Goal: Answer question/provide support: Share knowledge or assist other users

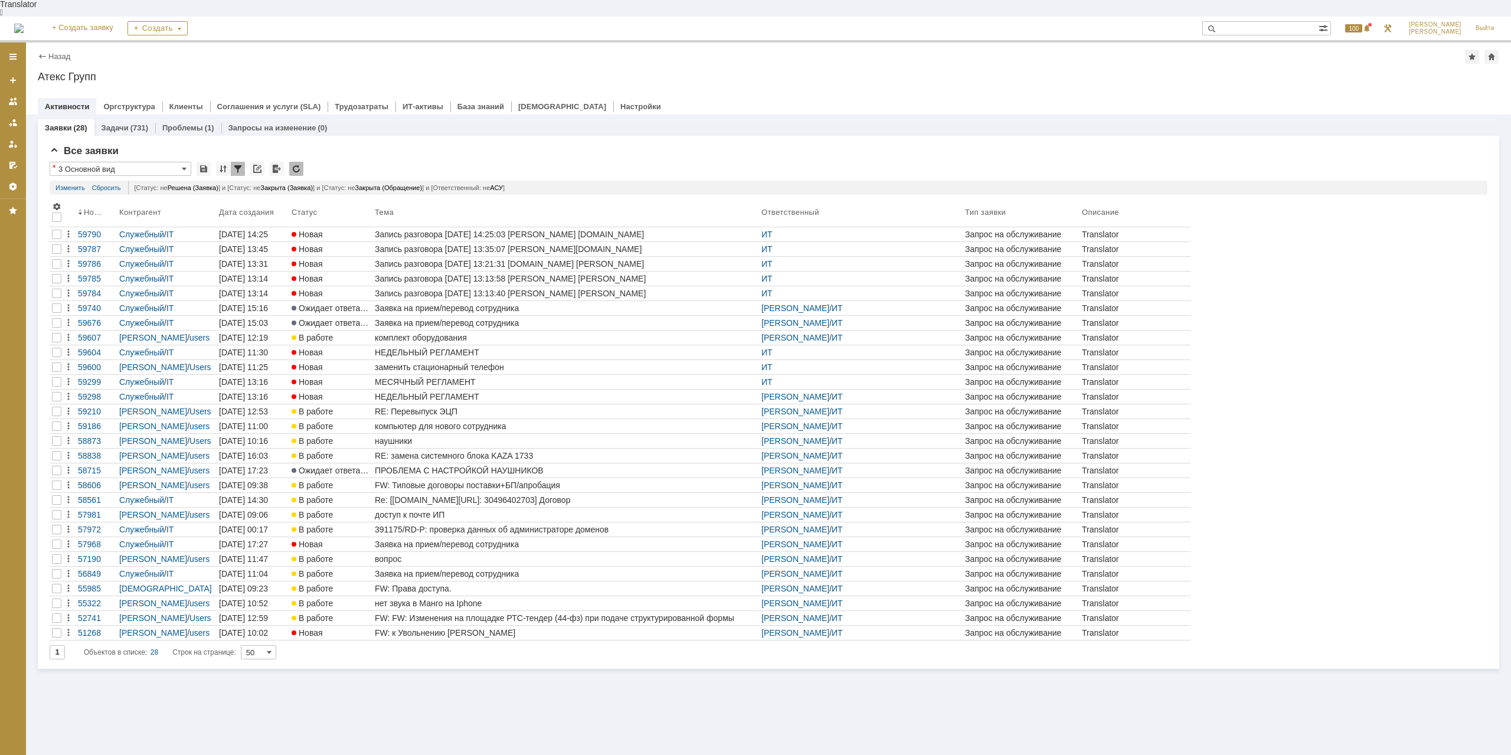
click at [38, 230] on div "Все заявки * 3 Основной вид Результаты поиска: Статус не содержит Решена + или …" at bounding box center [768, 402] width 1461 height 533
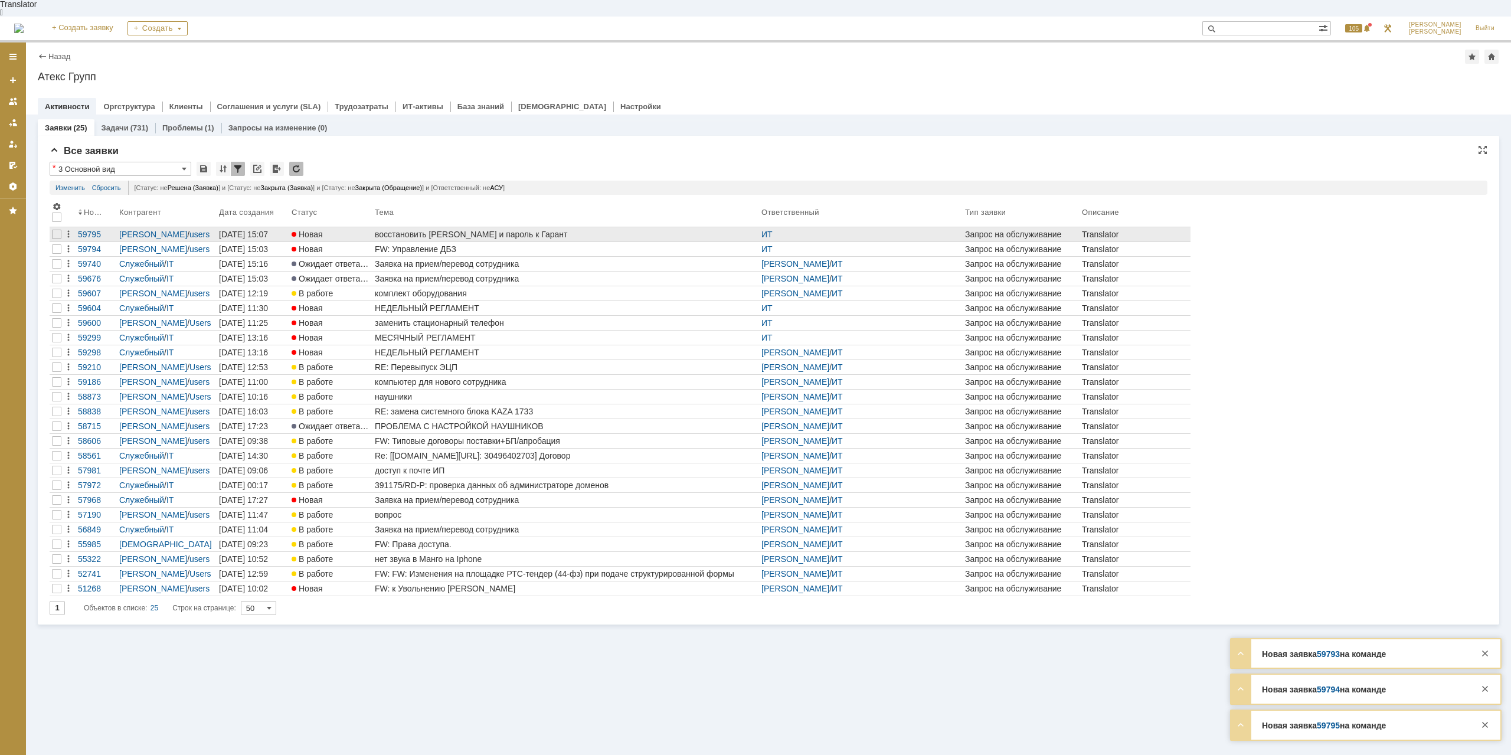
click at [449, 230] on div "восстановить логин и пароль к Гарант" at bounding box center [566, 234] width 382 height 9
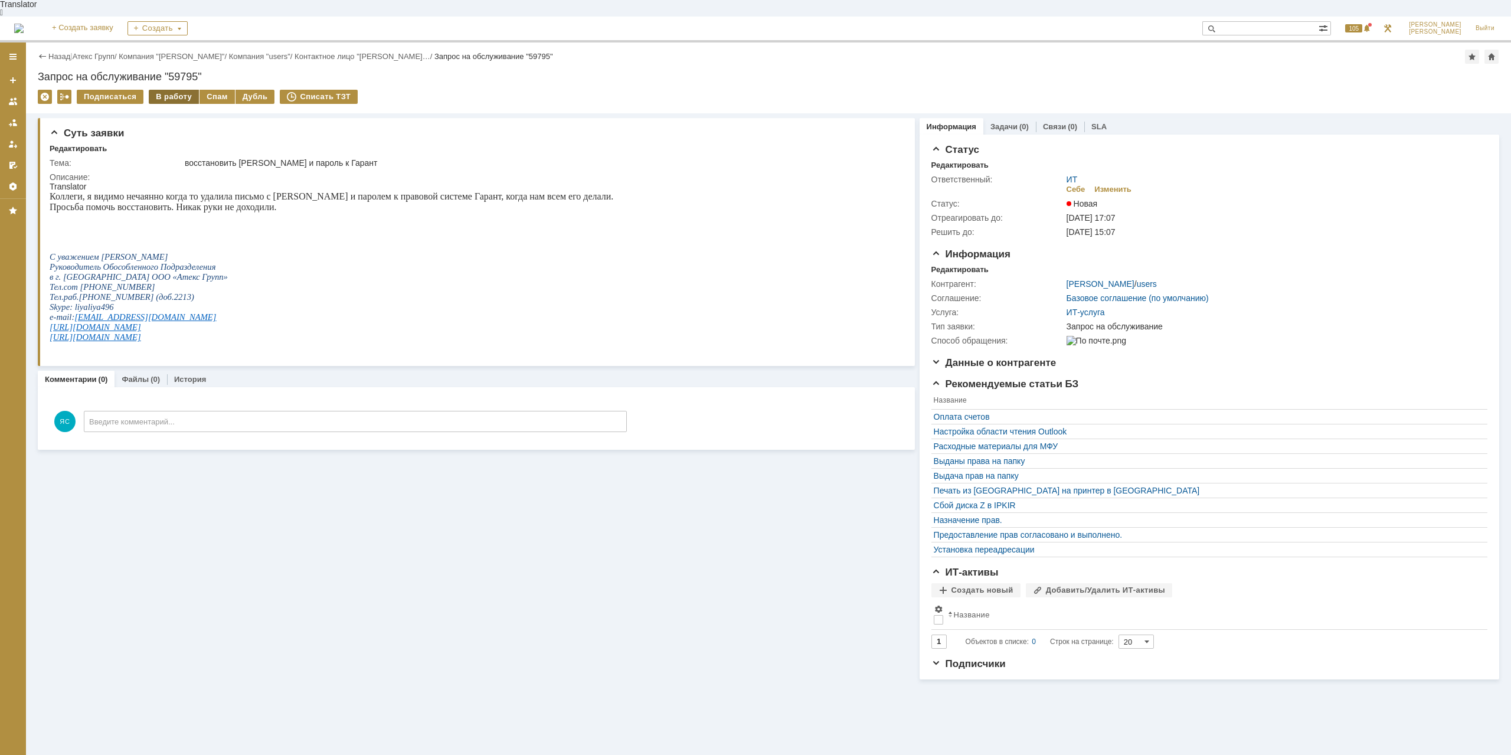
click at [158, 90] on div "В работу" at bounding box center [174, 97] width 50 height 14
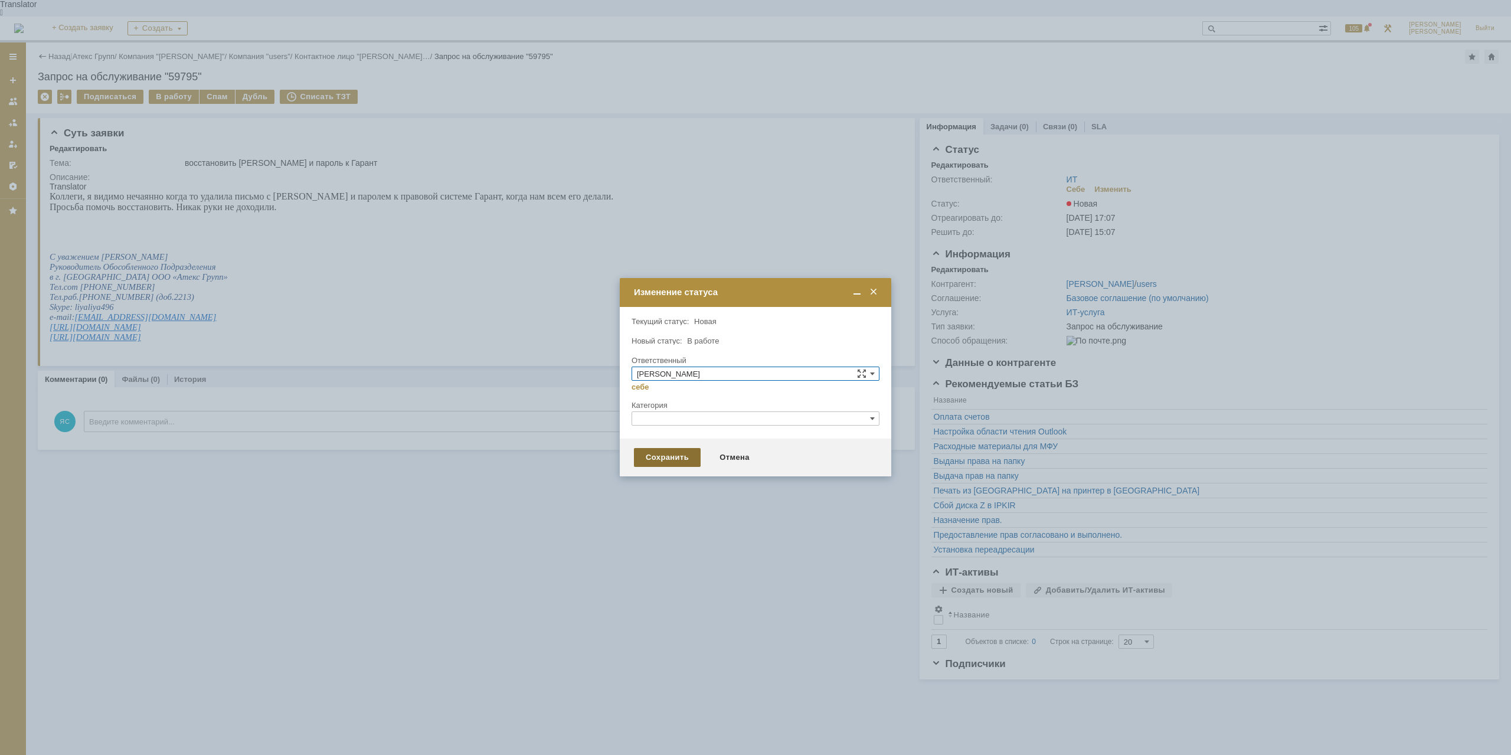
click at [643, 457] on div "Сохранить" at bounding box center [667, 457] width 67 height 19
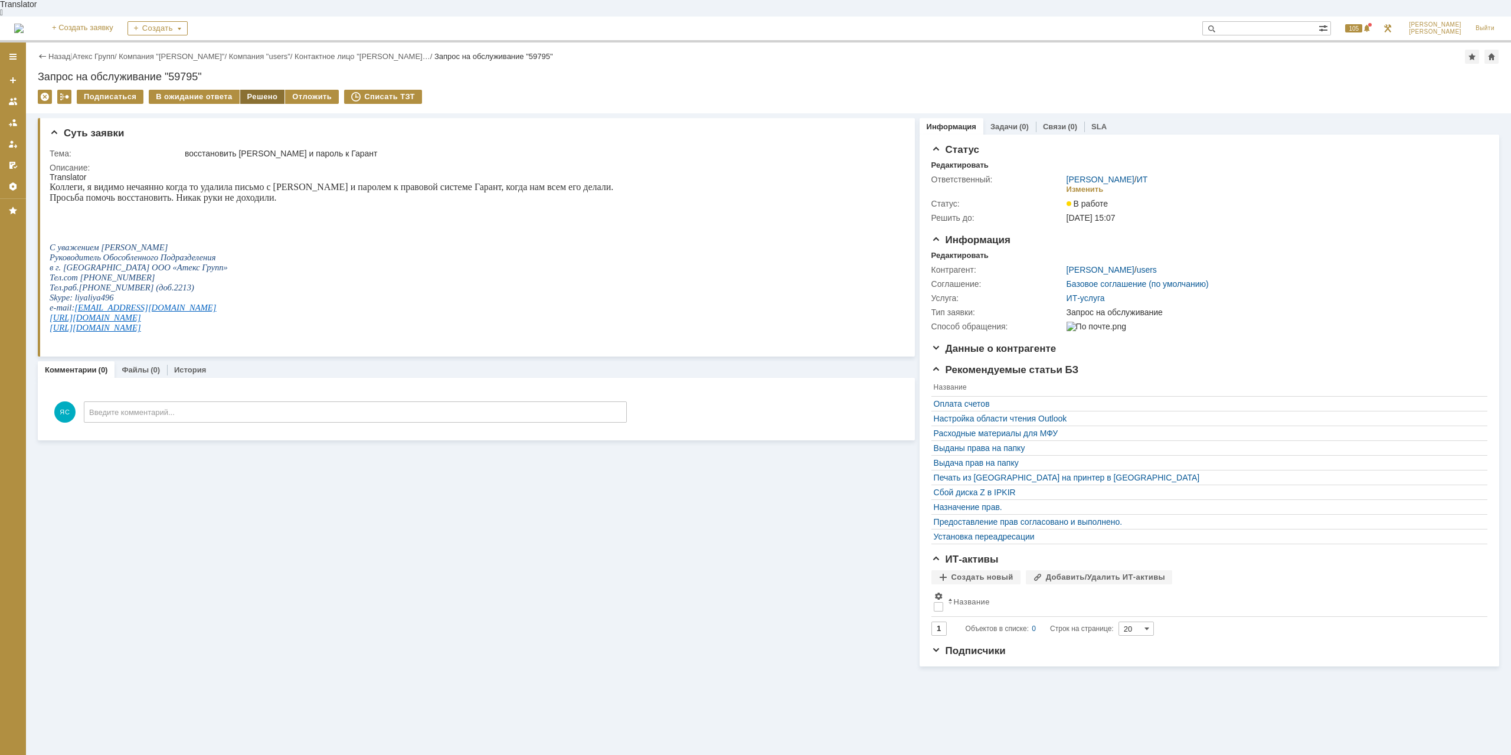
click at [256, 90] on div "Решено" at bounding box center [262, 97] width 45 height 14
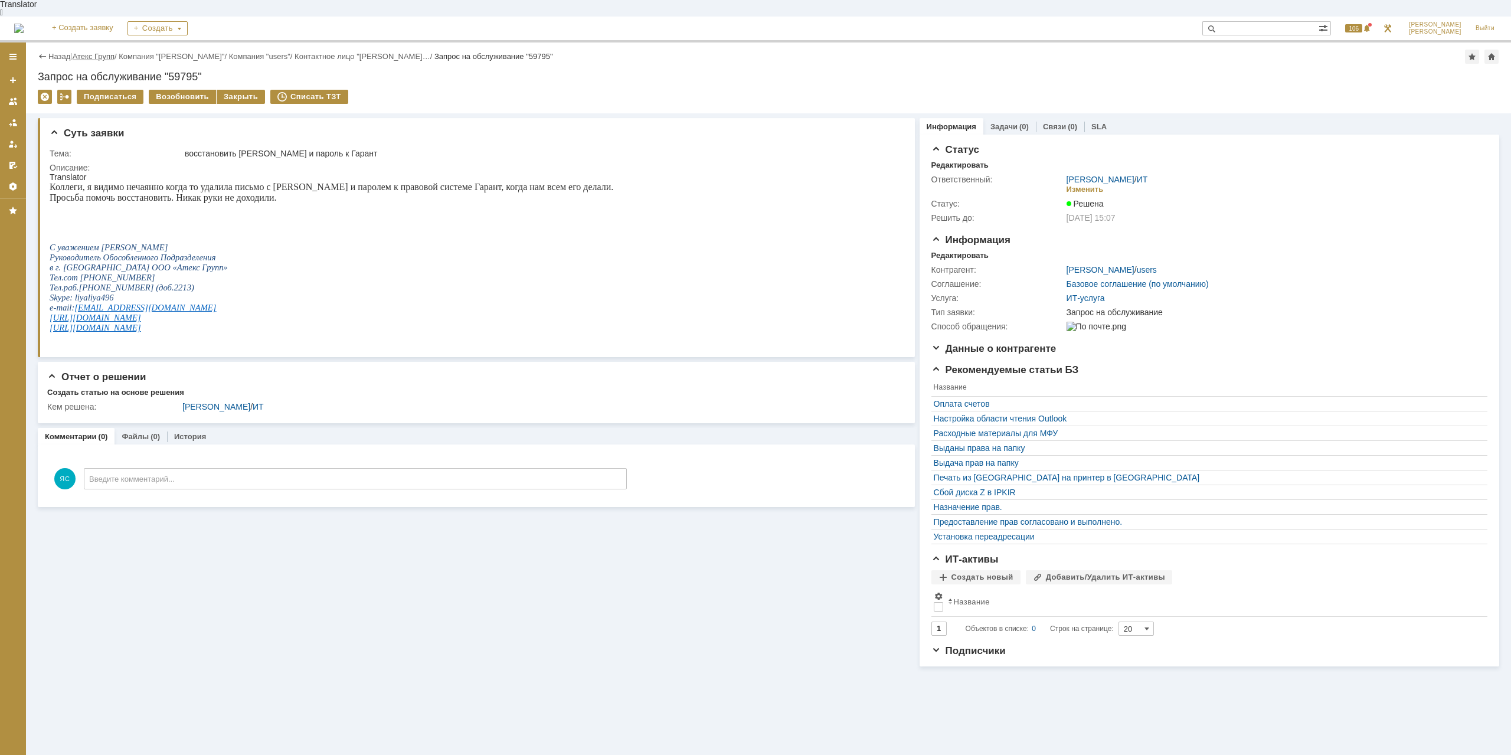
click at [92, 52] on link "Атекс Групп" at bounding box center [94, 56] width 42 height 9
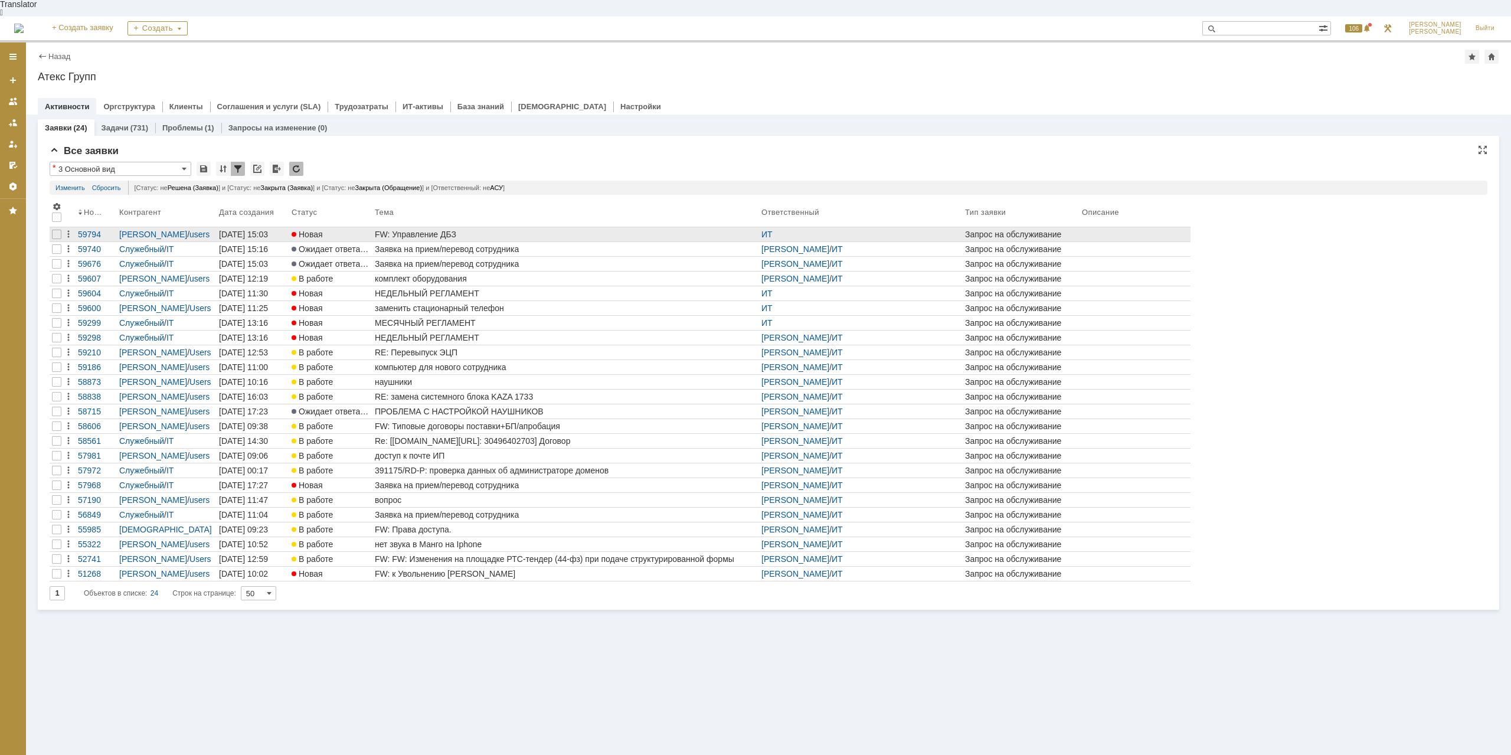
click at [411, 230] on div "FW: Управление ДБЗ" at bounding box center [566, 234] width 382 height 9
click at [519, 230] on div "подключить договор к ЭДО ООО «ДЭГА» (ИНН: 6166150523)." at bounding box center [566, 234] width 382 height 9
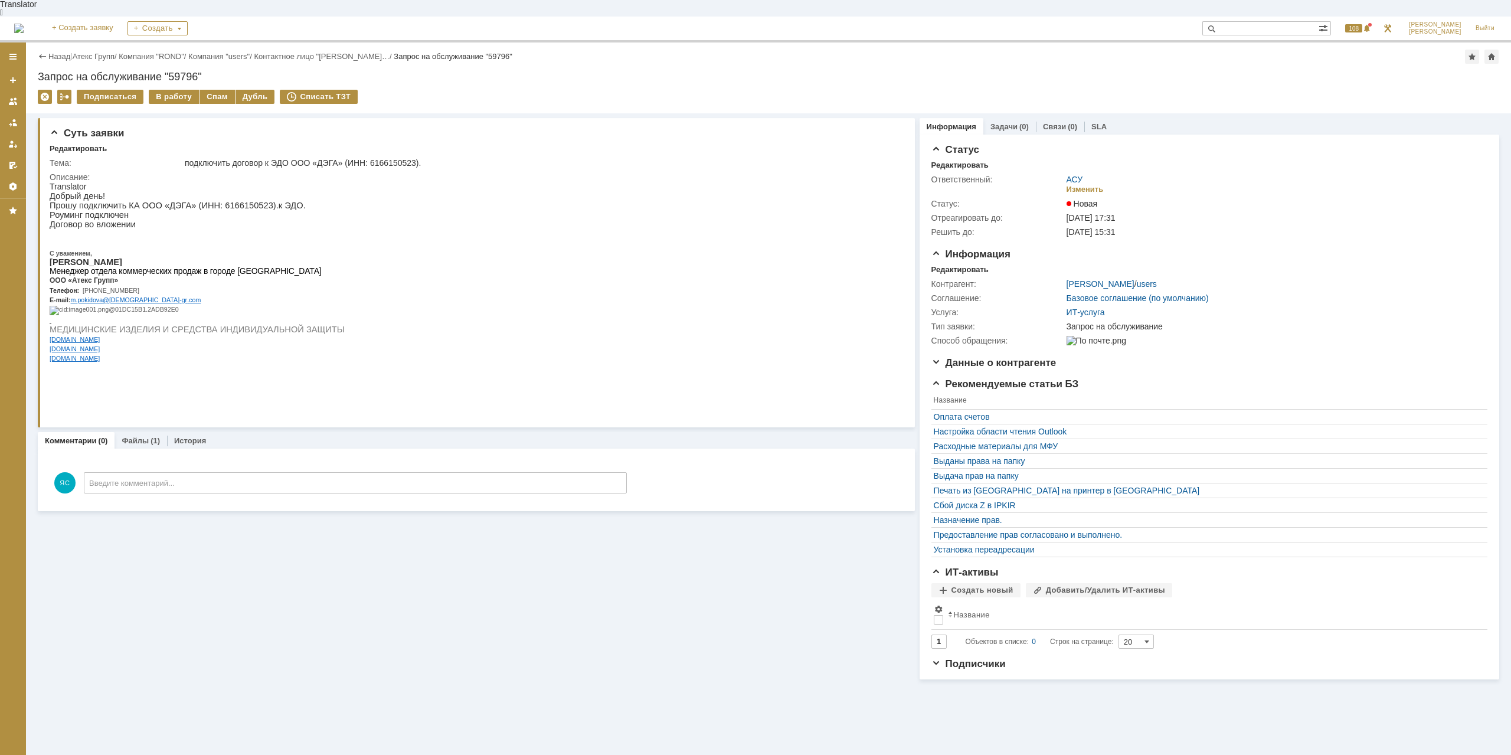
click at [91, 50] on div "Назад | Атекс Групп / Компания "ROND" / Компания "users" / Контактное лицо "Пок…" at bounding box center [768, 57] width 1461 height 14
click at [91, 52] on link "Атекс Групп" at bounding box center [94, 56] width 42 height 9
